Goal: Communication & Community: Answer question/provide support

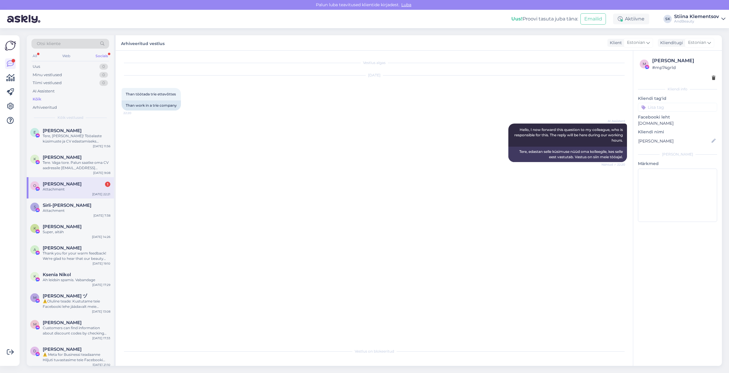
click at [66, 189] on div "Attachment" at bounding box center [77, 189] width 68 height 5
click at [73, 141] on div "Tere, Evely! Tööalaste küsimuste ja CV edastamiseks palume saata e-kiri aadress…" at bounding box center [77, 138] width 68 height 11
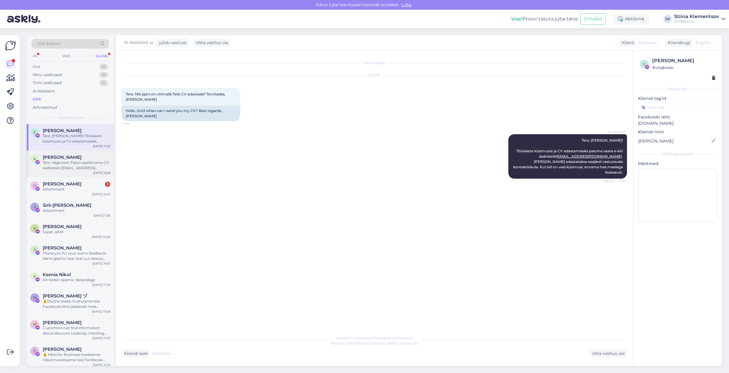
click at [71, 177] on div "K Keity Oja Tere. Väga tore. Palun saatke oma CV aadressile info@mgbeauty.ee Oc…" at bounding box center [70, 164] width 87 height 27
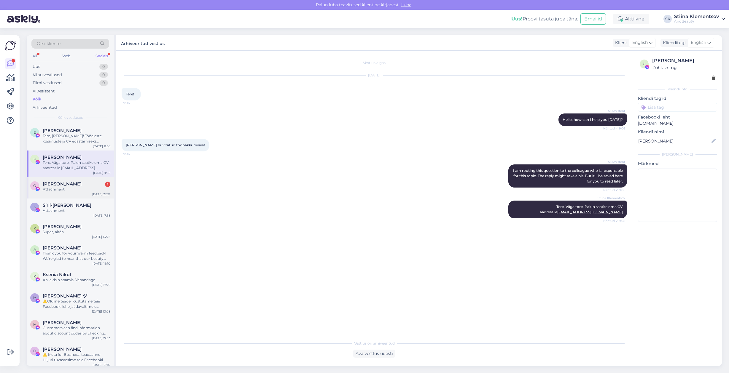
click at [73, 192] on div "O Oksana Roštšupkina 1 Attachment Oct 6 22:21" at bounding box center [70, 187] width 87 height 21
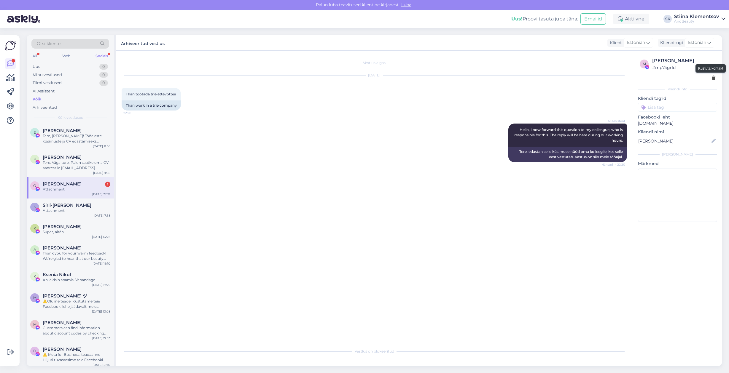
click at [427, 78] on icon at bounding box center [713, 78] width 4 height 4
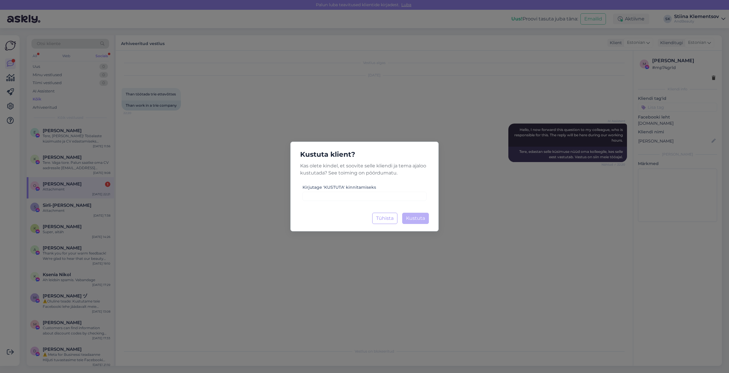
click at [272, 114] on div "Kustuta klient? Kas olete kindel, et soovite selle kliendi ja tema ajaloo kustu…" at bounding box center [364, 186] width 729 height 373
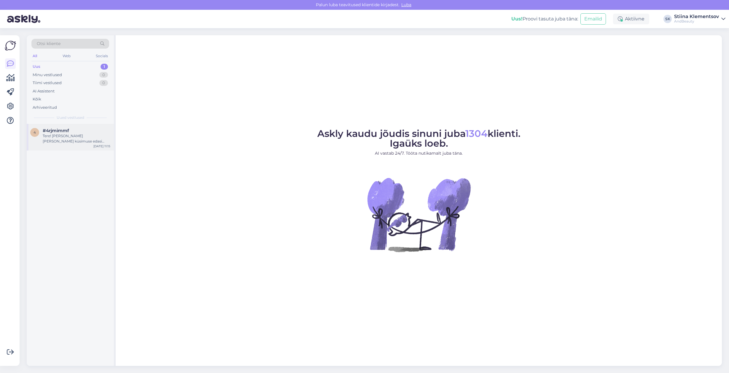
click at [79, 135] on div "Tere! [PERSON_NAME] [PERSON_NAME] küsimuse edasi kolleegile, kes oskab teile tä…" at bounding box center [77, 138] width 68 height 11
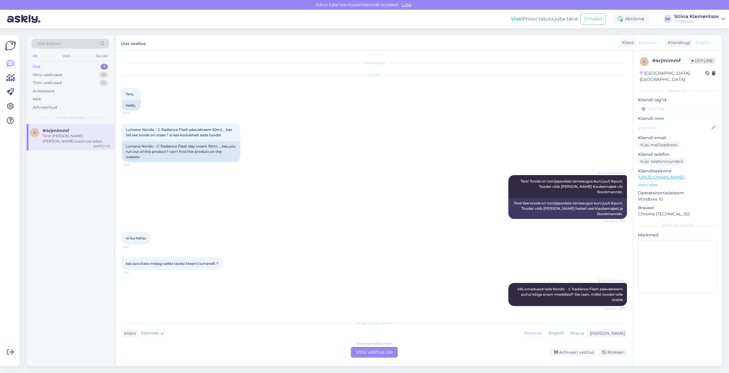
scroll to position [844, 0]
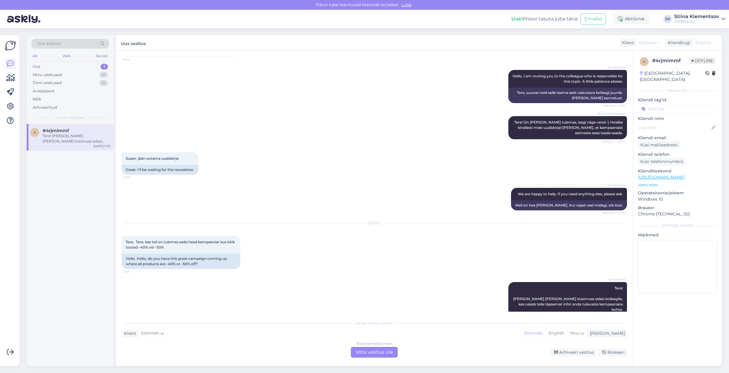
click at [371, 354] on div "Estonian to Estonian Võta vestlus üle" at bounding box center [374, 352] width 47 height 11
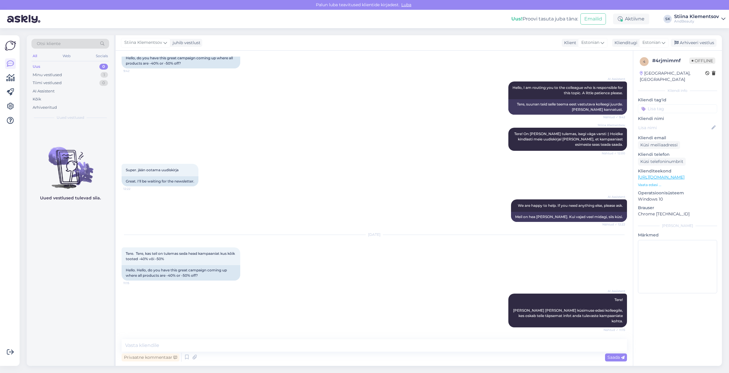
scroll to position [822, 0]
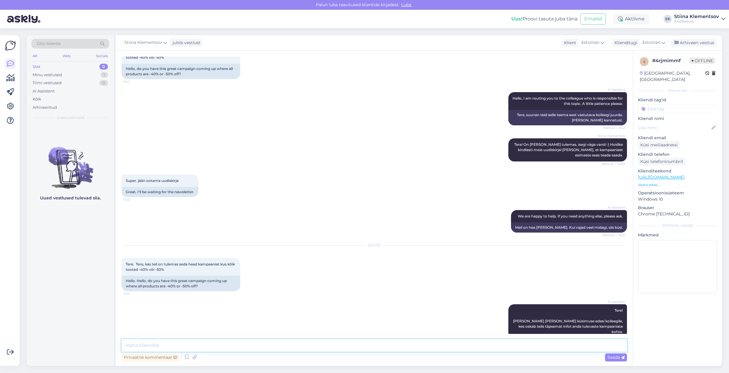
click at [310, 345] on textarea at bounding box center [374, 345] width 505 height 12
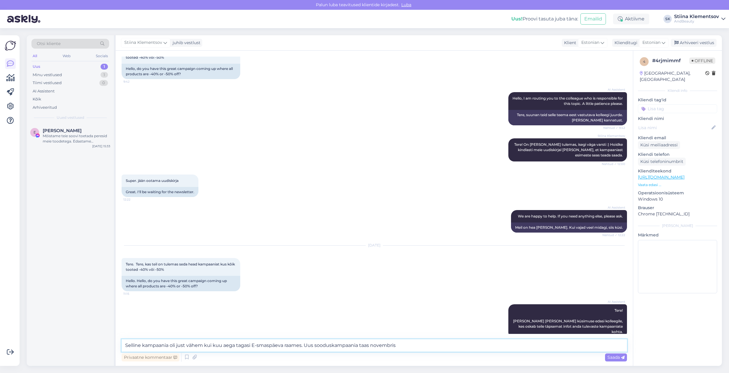
type textarea "Selline kampaania oli just vähem kui kuu aega tagasi E-smaspäeva raames. Uus so…"
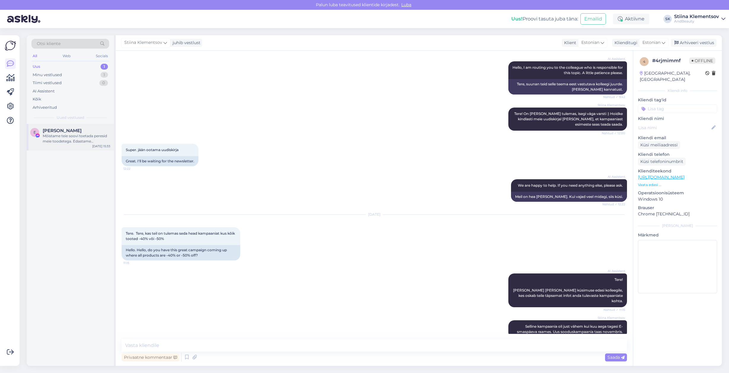
click at [67, 142] on div "Mõistame teie soovi toetada peresid meie toodetega. Edastame teie palve vastava…" at bounding box center [77, 138] width 68 height 11
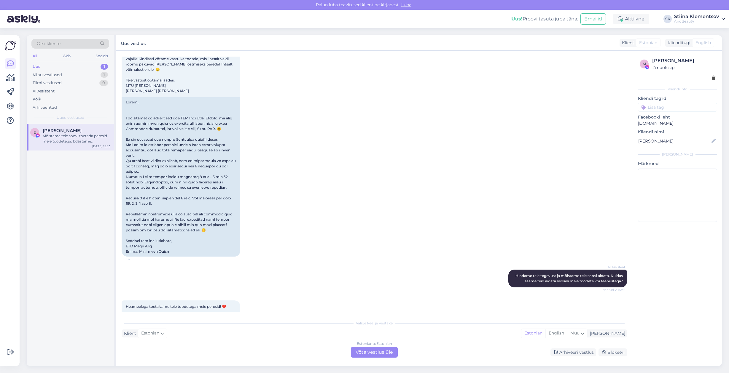
scroll to position [207, 0]
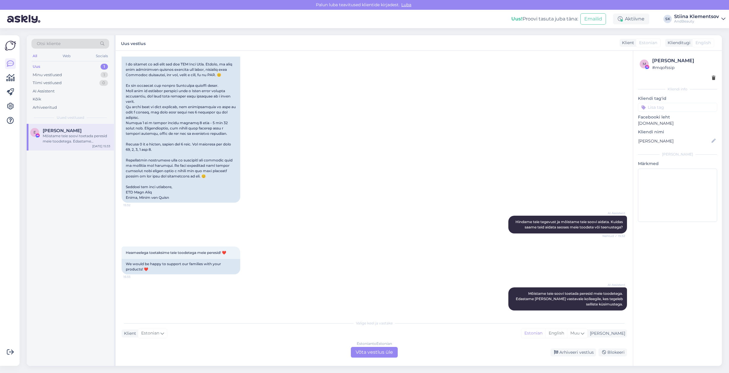
click at [377, 351] on div "Estonian to Estonian Võta vestlus üle" at bounding box center [374, 352] width 47 height 11
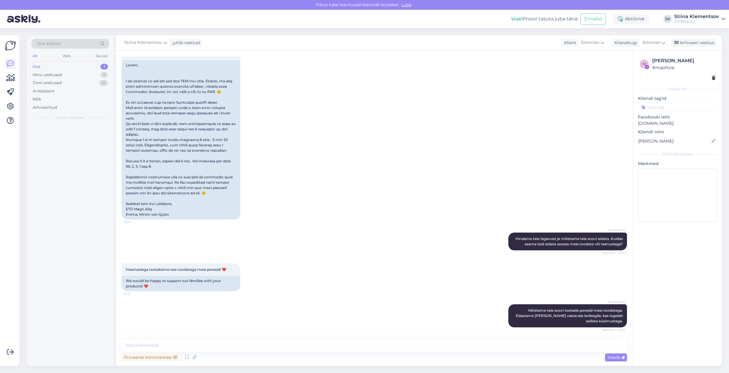
scroll to position [184, 0]
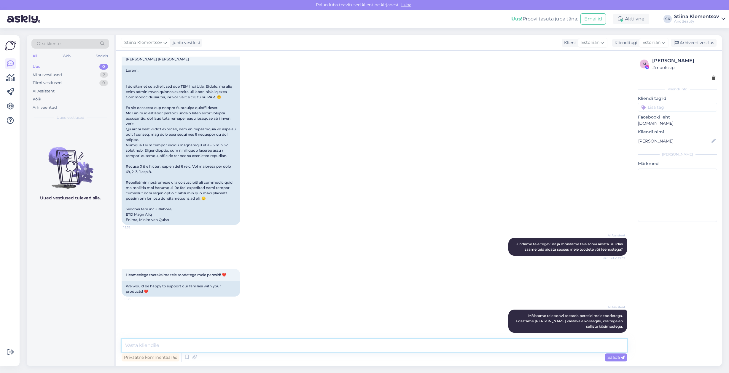
click at [313, 342] on textarea at bounding box center [374, 345] width 505 height 12
type textarea "Tere! Täname pöördumast, kuid kuna taolisi abipalveid jõuab meieni iga päev lug…"
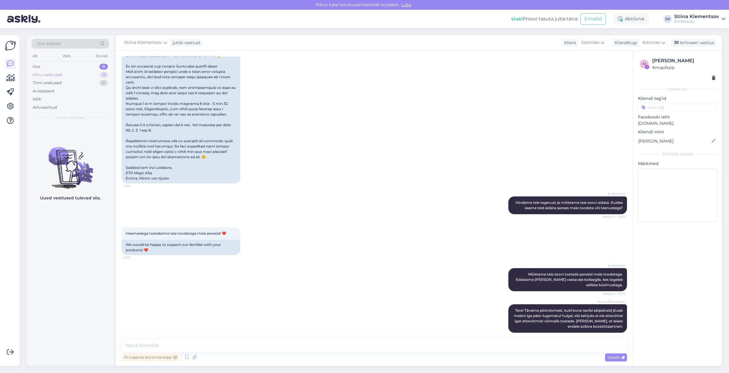
click at [82, 74] on div "Minu vestlused 2" at bounding box center [70, 75] width 78 height 8
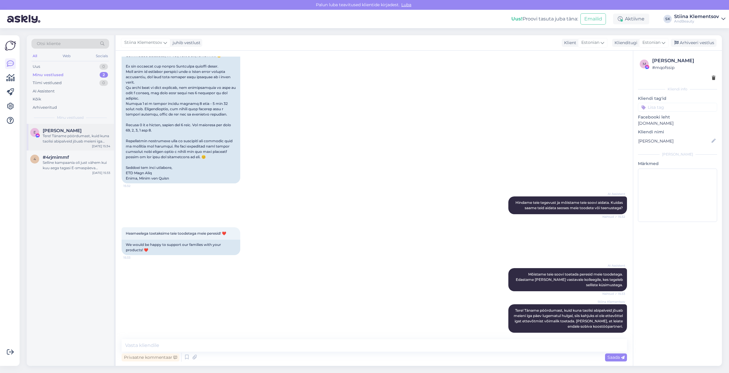
click at [67, 128] on span "Emili Jürgen" at bounding box center [62, 130] width 39 height 5
click at [76, 168] on div "Selline kampaania oli just vähem kui kuu aega tagasi E-smaspäeva raames. Uus so…" at bounding box center [77, 165] width 68 height 11
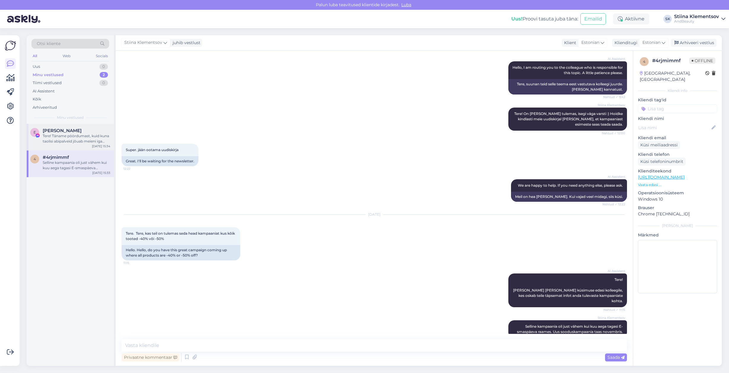
click at [50, 138] on div "Tere! Täname pöördumast, kuid kuna taolisi abipalveid jõuab meieni iga päev lug…" at bounding box center [77, 138] width 68 height 11
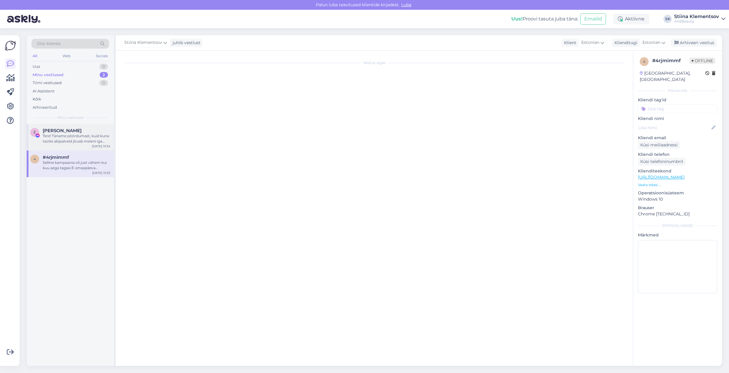
scroll to position [226, 0]
